Goal: Task Accomplishment & Management: Use online tool/utility

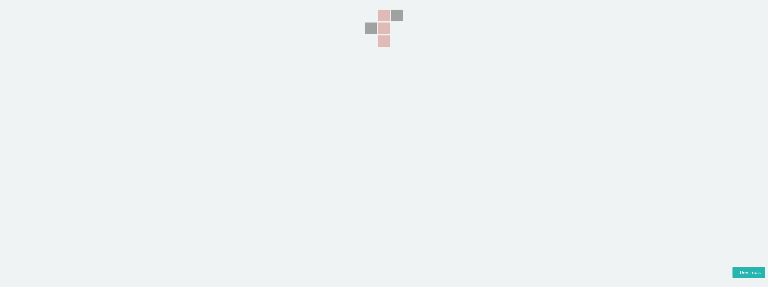
click at [359, 127] on div at bounding box center [384, 72] width 60 height 144
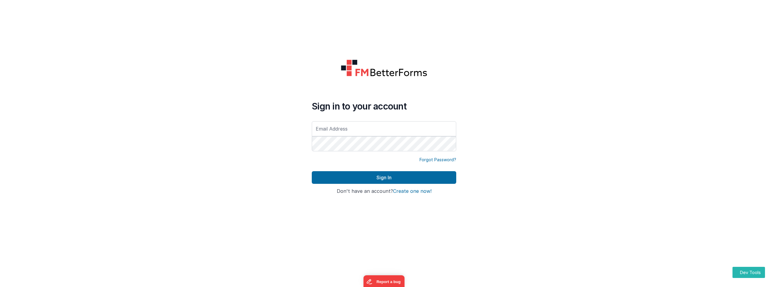
click at [359, 131] on input "text" at bounding box center [384, 128] width 145 height 15
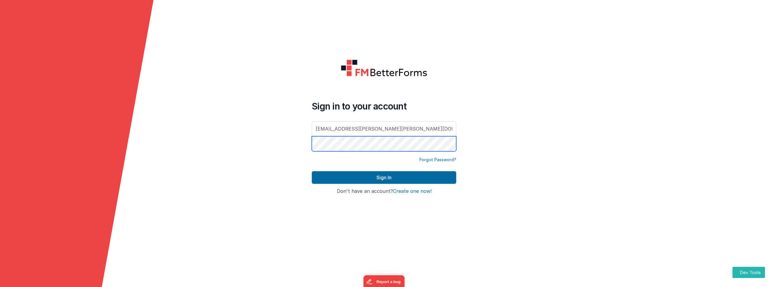
click at [312, 171] on button "Sign In" at bounding box center [384, 177] width 145 height 13
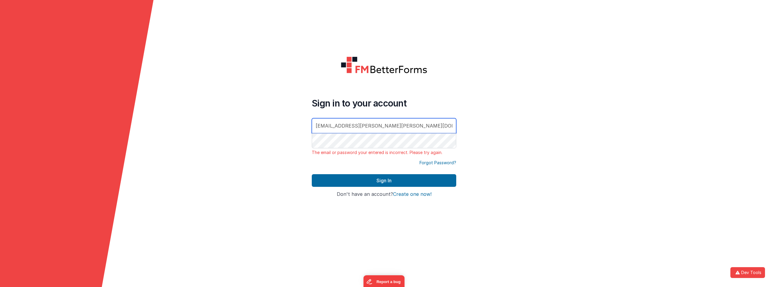
drag, startPoint x: 380, startPoint y: 125, endPoint x: 260, endPoint y: 88, distance: 125.8
click at [260, 88] on form "Sign in to your account [EMAIL_ADDRESS][PERSON_NAME][PERSON_NAME][DOMAIN_NAME] …" at bounding box center [384, 143] width 768 height 287
type input "[PERSON_NAME][EMAIL_ADDRESS][DOMAIN_NAME]"
click at [290, 133] on form "Sign in to your account [PERSON_NAME][EMAIL_ADDRESS][DOMAIN_NAME] The email or …" at bounding box center [384, 143] width 768 height 287
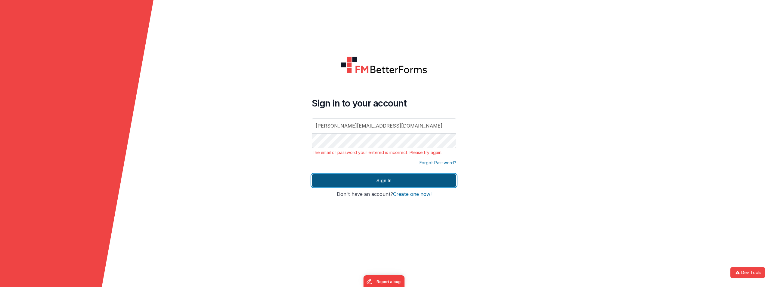
click at [384, 178] on button "Sign In" at bounding box center [384, 180] width 145 height 13
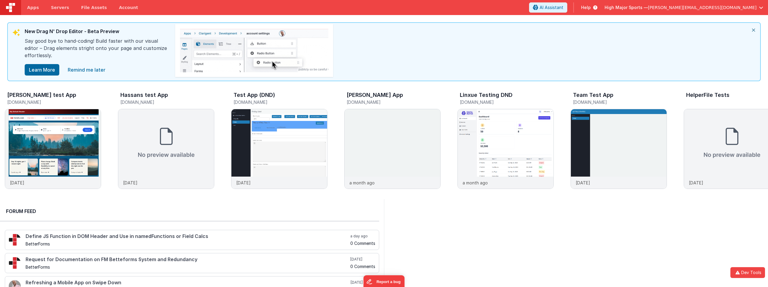
click at [591, 8] on span "Help" at bounding box center [586, 8] width 10 height 6
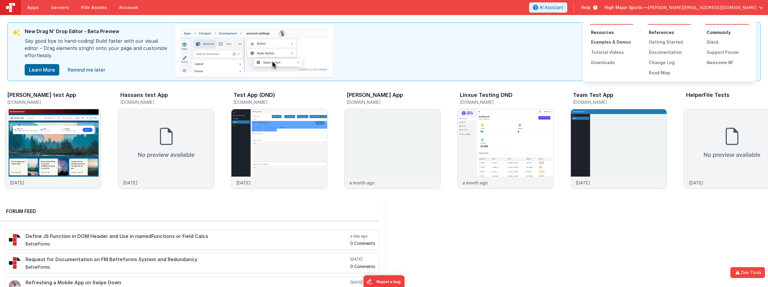
click at [612, 44] on div "Examples & Demos" at bounding box center [612, 42] width 42 height 6
